Goal: Information Seeking & Learning: Learn about a topic

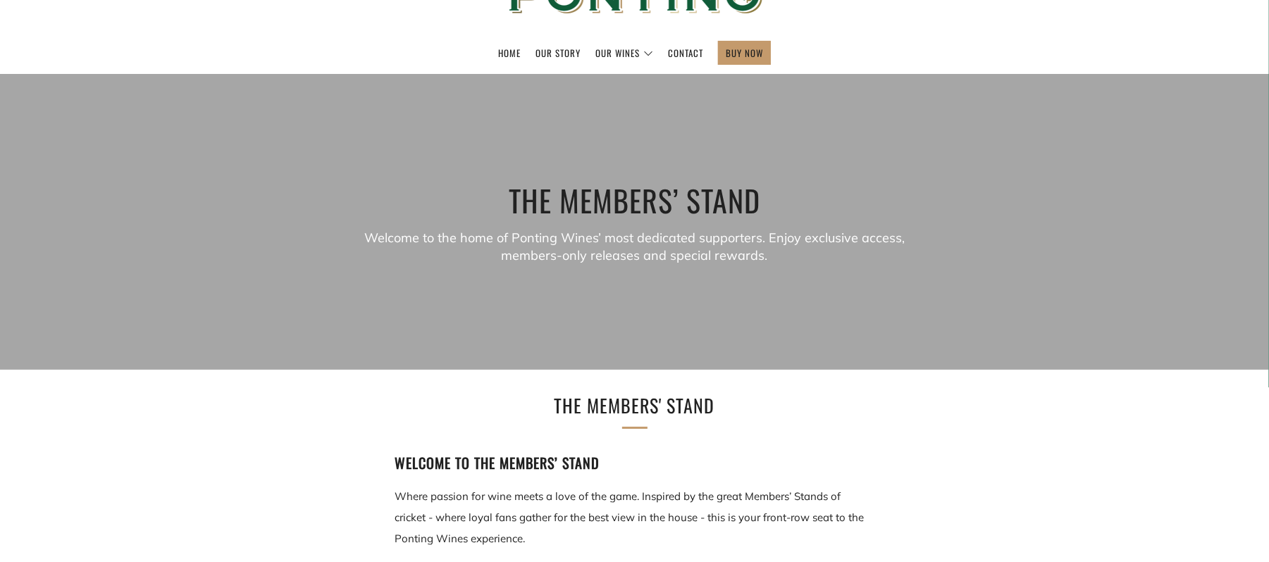
scroll to position [113, 0]
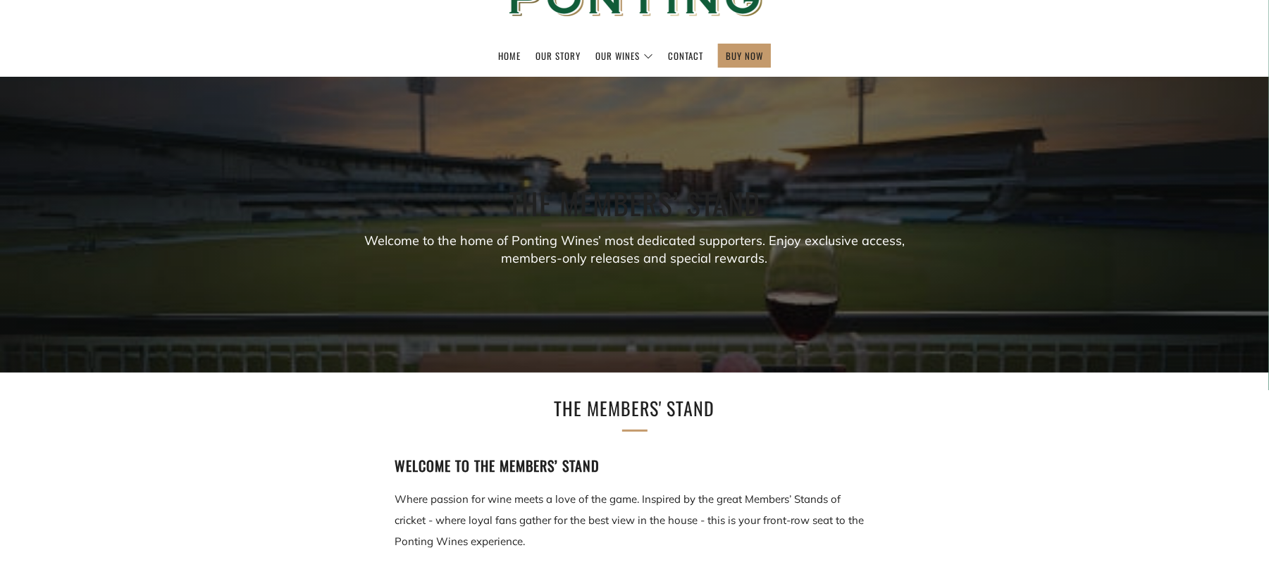
scroll to position [150, 0]
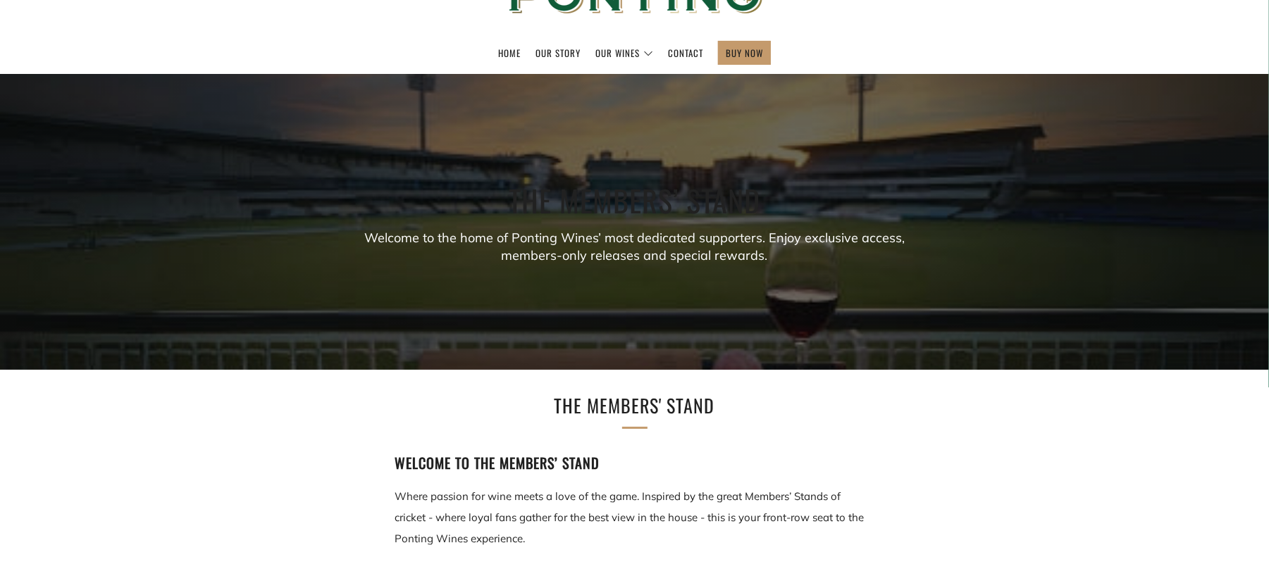
click at [589, 409] on h1 "The Members' Stand" at bounding box center [634, 406] width 465 height 30
click at [568, 500] on p "Where passion for wine meets a love of the game. Inspired by the great Members’…" at bounding box center [634, 517] width 479 height 63
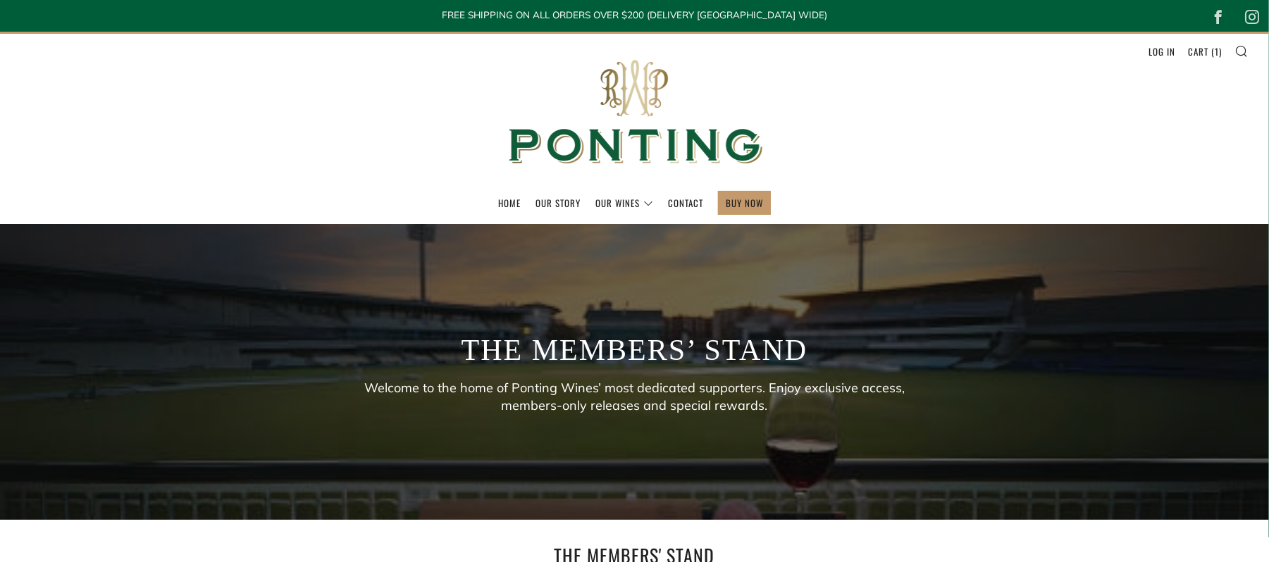
click at [279, 89] on header "Menu Search Cart Home Our Story Our Wines 1 )" at bounding box center [634, 128] width 1269 height 192
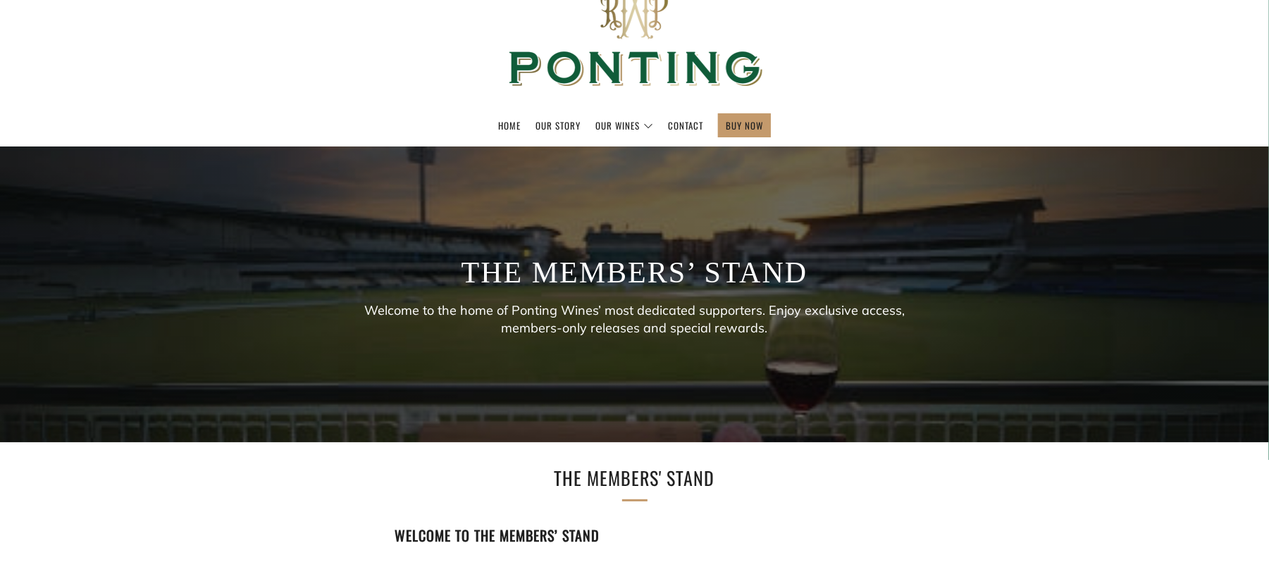
scroll to position [113, 0]
